Goal: Information Seeking & Learning: Learn about a topic

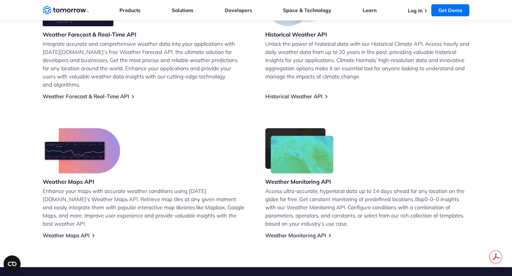
scroll to position [206, 0]
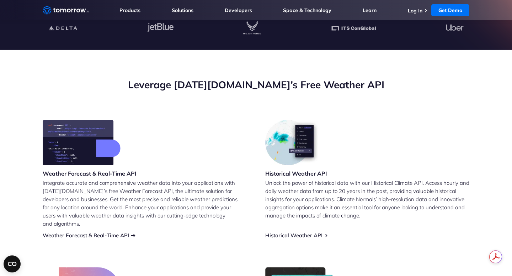
click at [115, 232] on link "Weather Forecast & Real-Time API" at bounding box center [86, 235] width 86 height 7
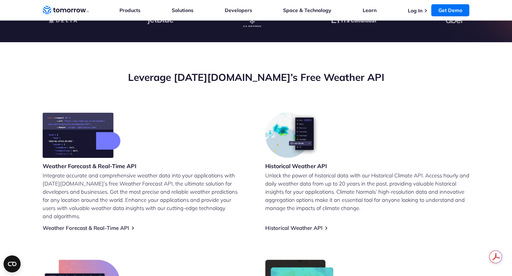
scroll to position [83, 0]
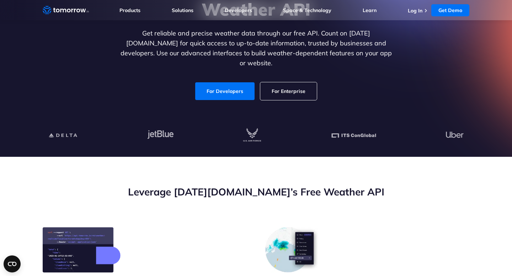
click at [283, 87] on link "For Enterprise" at bounding box center [288, 91] width 56 height 18
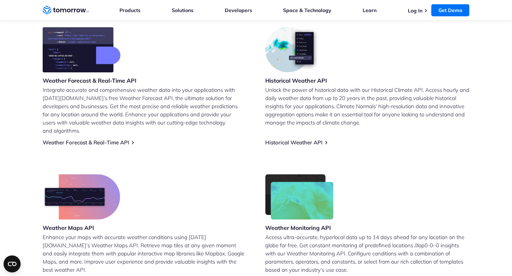
scroll to position [291, 0]
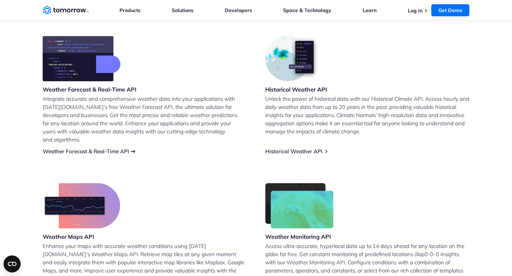
click at [105, 148] on link "Weather Forecast & Real-Time API" at bounding box center [86, 151] width 86 height 7
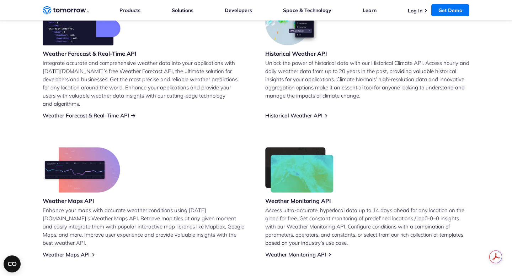
click at [114, 112] on link "Weather Forecast & Real-Time API" at bounding box center [86, 115] width 86 height 7
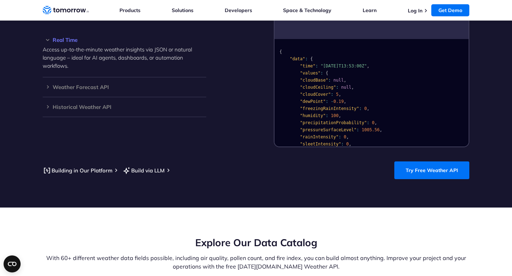
scroll to position [672, 0]
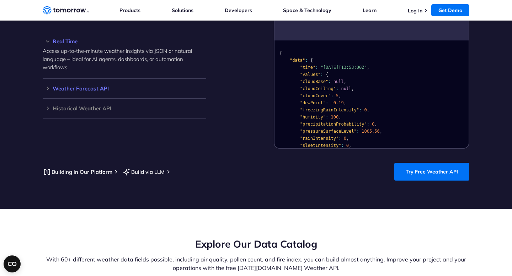
click at [95, 86] on h3 "Weather Forecast API" at bounding box center [124, 88] width 163 height 5
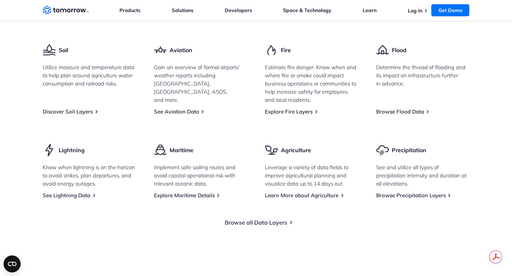
scroll to position [0, 0]
click at [384, 192] on link "Browse Precipitation Layers" at bounding box center [411, 195] width 70 height 7
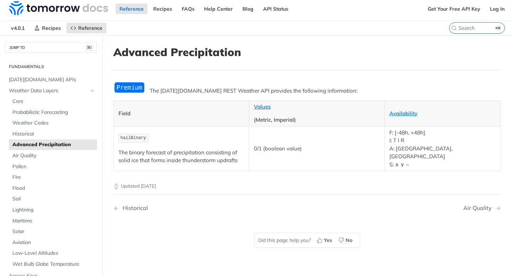
scroll to position [4, 0]
